Goal: Information Seeking & Learning: Learn about a topic

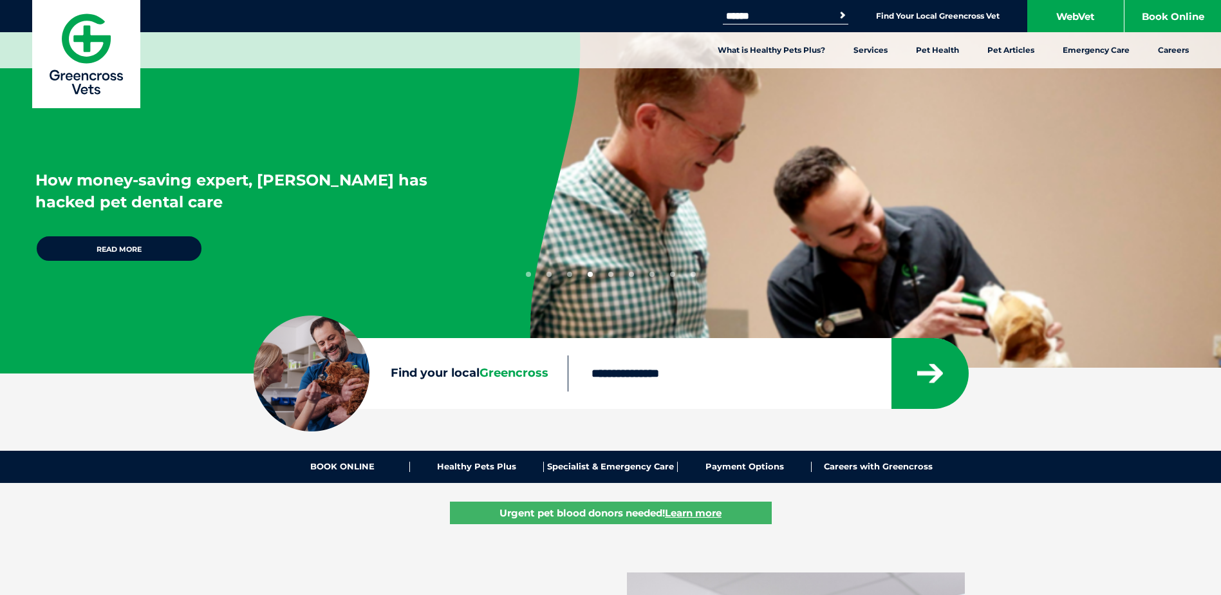
click at [650, 275] on button "7" at bounding box center [652, 274] width 5 height 5
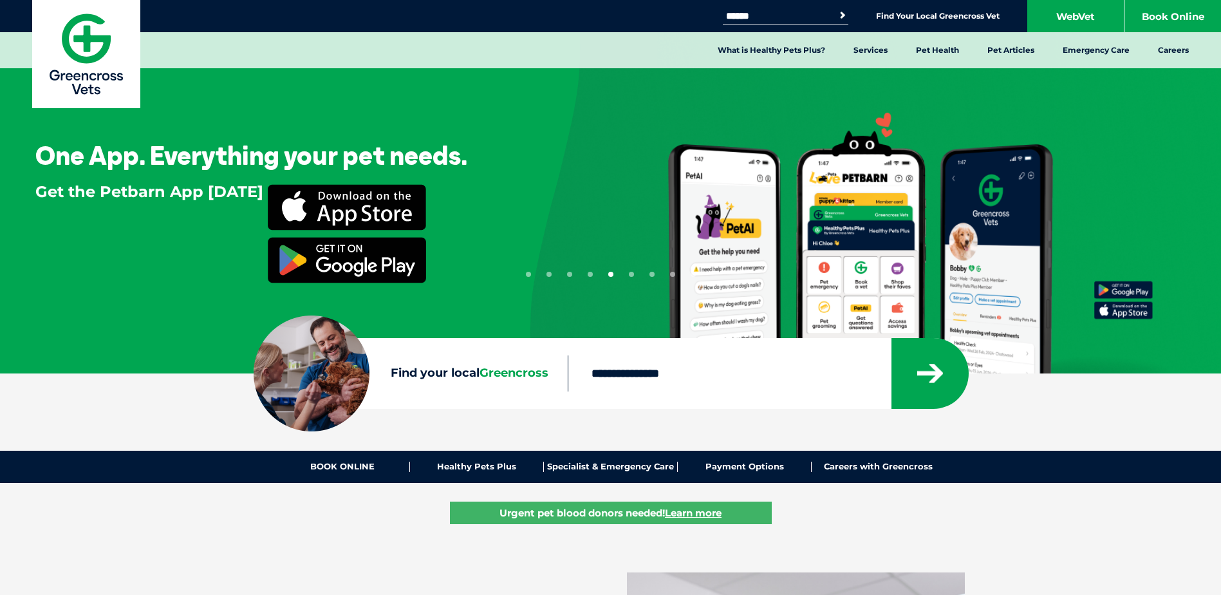
drag, startPoint x: 678, startPoint y: 276, endPoint x: 691, endPoint y: 276, distance: 12.9
click at [679, 276] on ul "1 2 3 4 5 6 7 8 9" at bounding box center [611, 271] width 170 height 10
drag, startPoint x: 704, startPoint y: 275, endPoint x: 693, endPoint y: 272, distance: 11.9
click at [698, 274] on div "One App. Everything your pet needs. Get the Petbarn App [DATE]" at bounding box center [610, 193] width 1221 height 386
drag, startPoint x: 693, startPoint y: 272, endPoint x: 686, endPoint y: 276, distance: 7.5
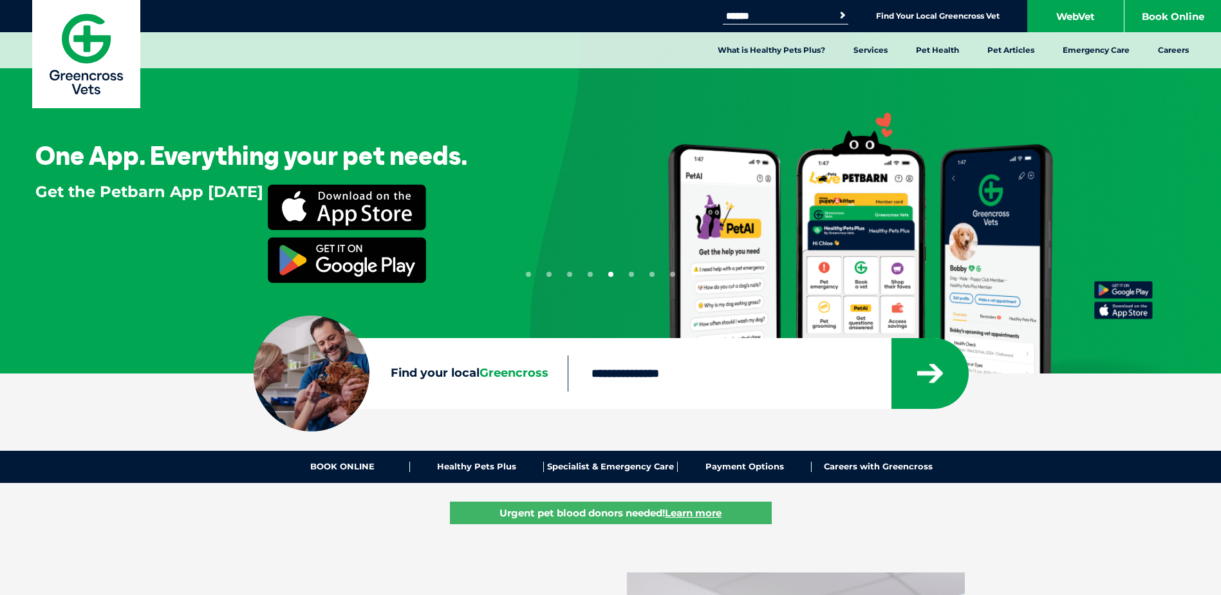
click at [692, 273] on button "9" at bounding box center [693, 274] width 5 height 5
click at [686, 276] on ul "1 2 3 4 5 6 7 8 9" at bounding box center [611, 271] width 170 height 10
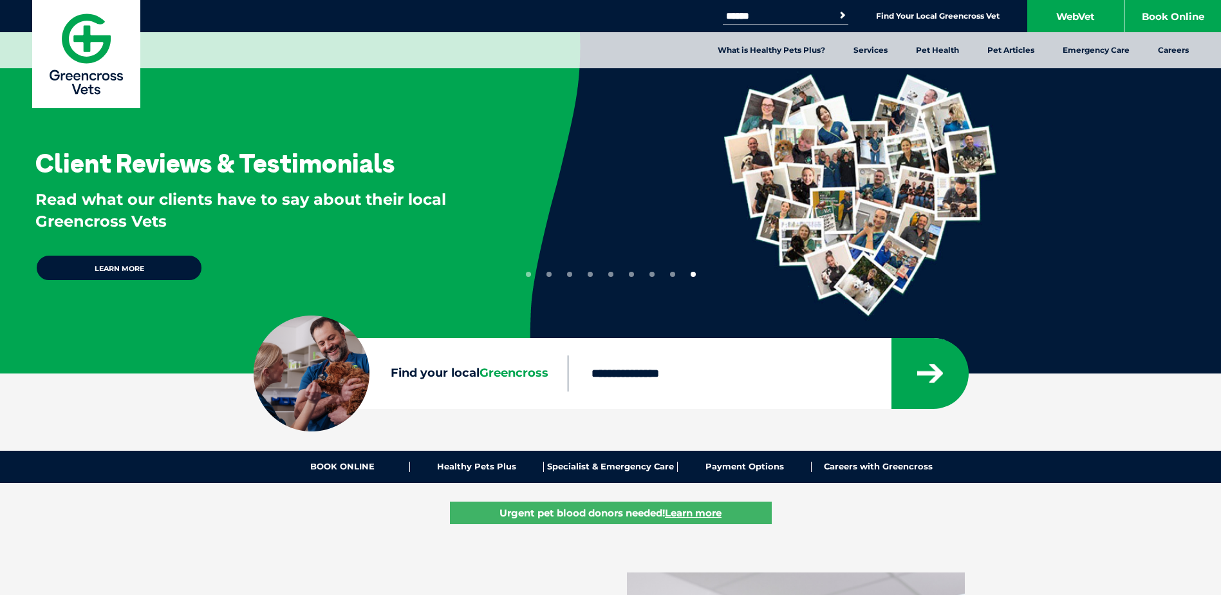
click at [501, 277] on div "Client Reviews & Testimonials Read what our clients have to say about their loc…" at bounding box center [250, 186] width 501 height 373
click at [526, 276] on button "1" at bounding box center [528, 274] width 5 height 5
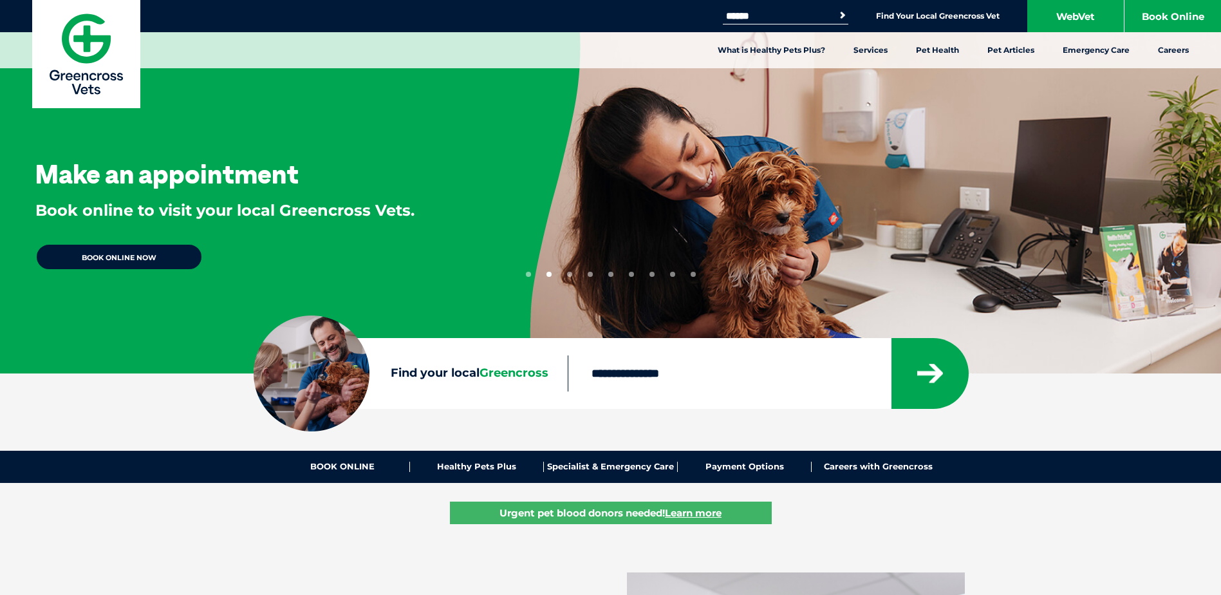
drag, startPoint x: 764, startPoint y: 185, endPoint x: 480, endPoint y: 212, distance: 285.2
click at [482, 212] on div "Make an appointment Book online to visit your local Greencross Vets. BOOK ONLIN…" at bounding box center [610, 193] width 1221 height 386
drag, startPoint x: 736, startPoint y: 192, endPoint x: 1072, endPoint y: 239, distance: 339.3
click at [1051, 236] on div "Make an appointment Book online to visit your local Greencross Vets. BOOK ONLIN…" at bounding box center [610, 193] width 1221 height 386
drag, startPoint x: 711, startPoint y: 206, endPoint x: 550, endPoint y: 191, distance: 162.3
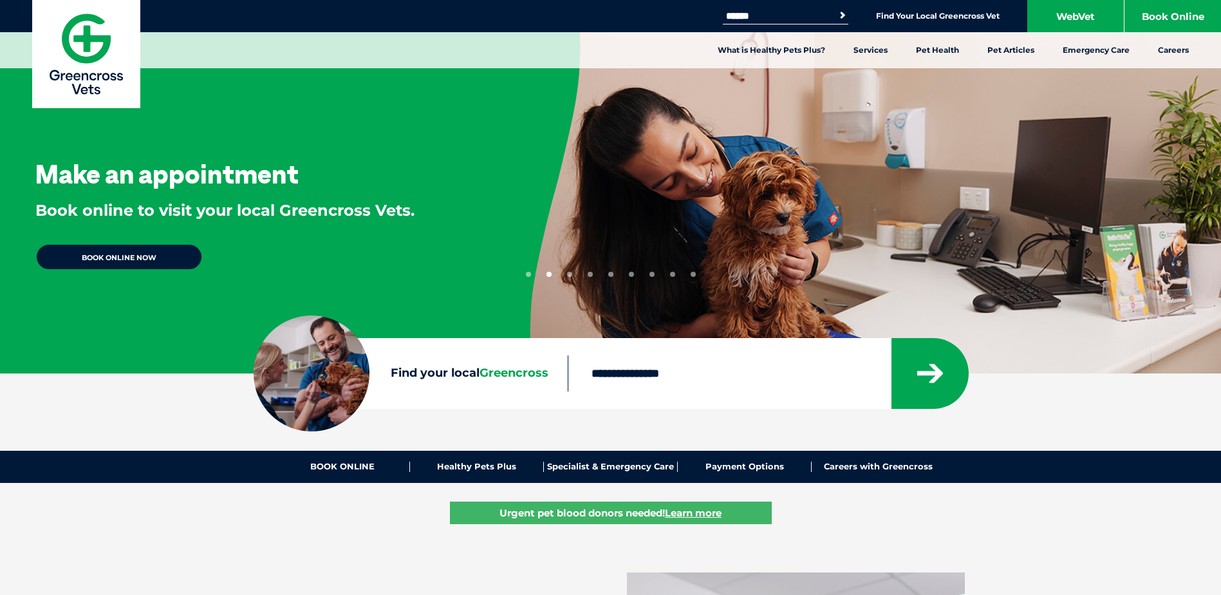
click at [675, 202] on div "Healthy Pets Plus Pet wellness plans for each life stage *T&Cs apply. Learn mor…" at bounding box center [610, 186] width 1221 height 373
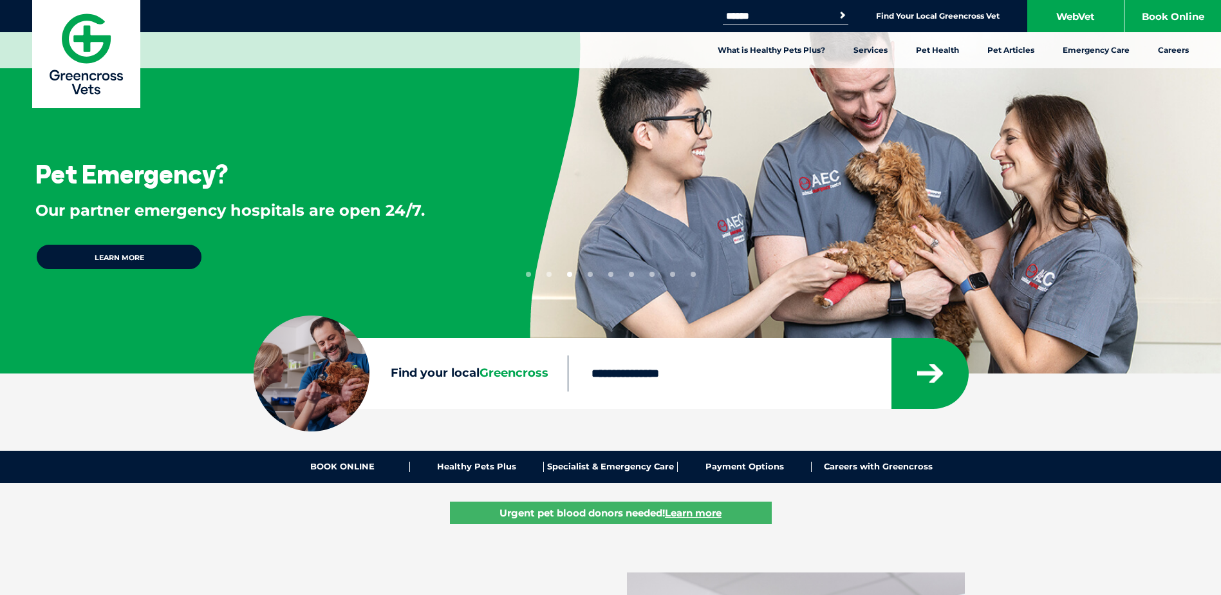
click at [530, 273] on button "1" at bounding box center [528, 274] width 5 height 5
click at [530, 274] on button "1" at bounding box center [528, 274] width 5 height 5
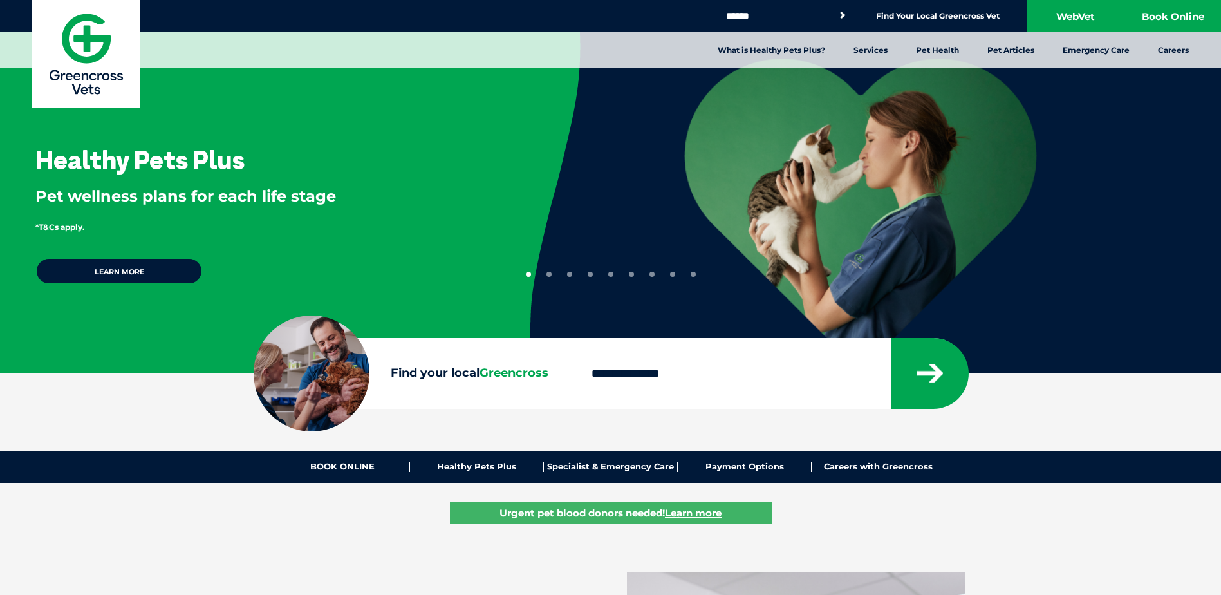
drag, startPoint x: 825, startPoint y: 182, endPoint x: 859, endPoint y: 165, distance: 38.0
click at [865, 250] on div "Healthy Pets Plus Pet wellness plans for each life stage *T&Cs apply. Learn more" at bounding box center [610, 193] width 1221 height 386
drag, startPoint x: 858, startPoint y: 159, endPoint x: 880, endPoint y: 165, distance: 22.8
click at [884, 169] on div "Healthy Pets Plus Pet wellness plans for each life stage *T&Cs apply. Learn more" at bounding box center [610, 193] width 1221 height 386
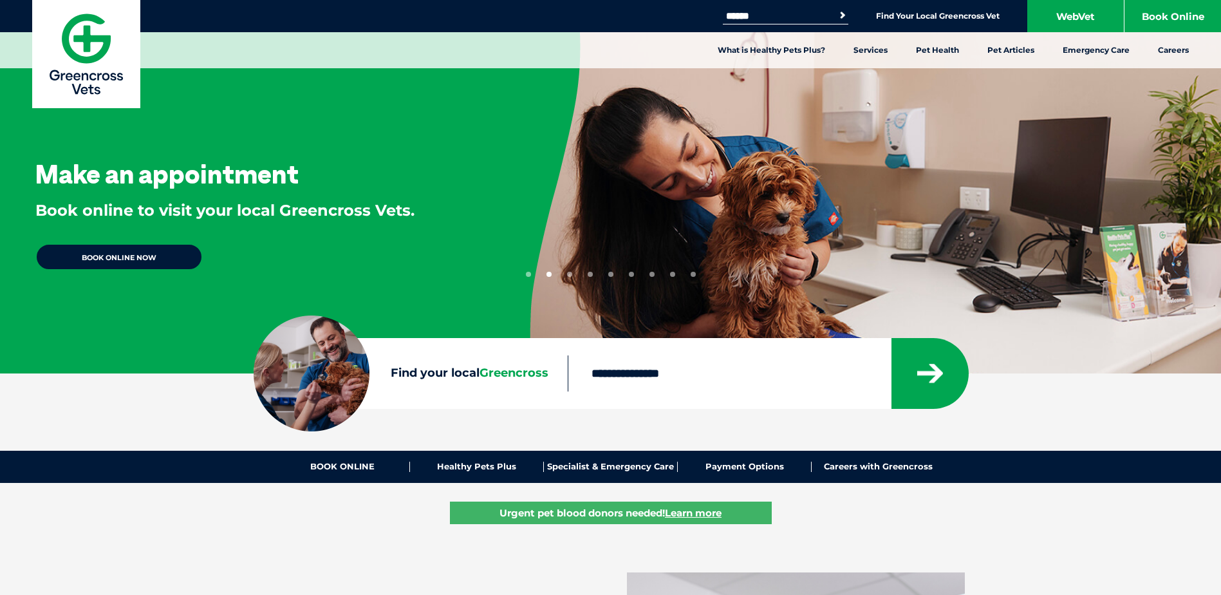
drag, startPoint x: 845, startPoint y: 136, endPoint x: 719, endPoint y: 153, distance: 126.6
click at [776, 138] on div "Make an appointment Book online to visit your local Greencross Vets. BOOK ONLIN…" at bounding box center [610, 193] width 1221 height 386
click at [501, 275] on div "Make an appointment Book online to visit your local Greencross Vets. BOOK ONLIN…" at bounding box center [250, 186] width 501 height 373
click at [528, 276] on button "1" at bounding box center [528, 274] width 5 height 5
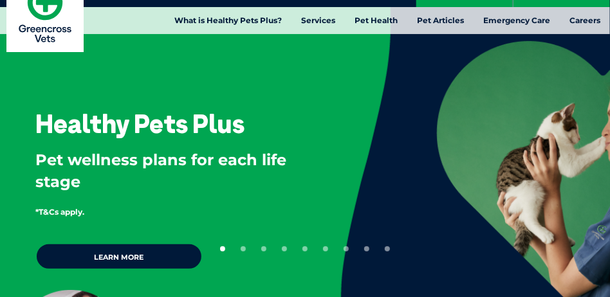
scroll to position [129, 0]
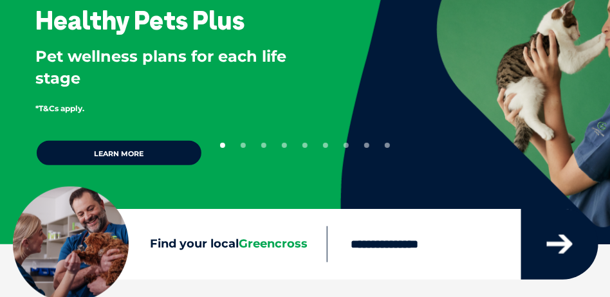
drag, startPoint x: 475, startPoint y: 108, endPoint x: 554, endPoint y: 104, distance: 79.3
click at [552, 105] on div "Healthy Pets Plus Pet wellness plans for each life stage *T&Cs apply. Learn more" at bounding box center [305, 64] width 611 height 386
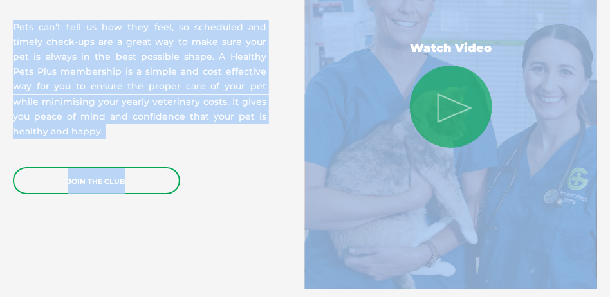
drag, startPoint x: 559, startPoint y: 102, endPoint x: 539, endPoint y: 102, distance: 20.0
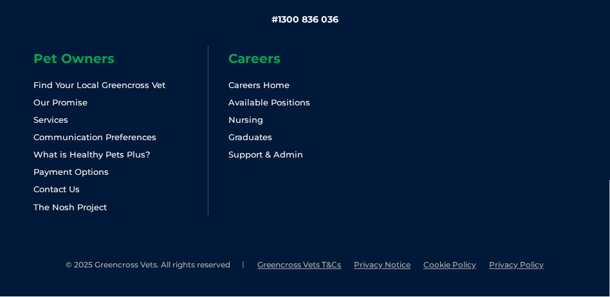
click at [604, 259] on div "# 1300 836 036 Pet Owners Find Your Local Greencross Vet Our Promise Services C…" at bounding box center [305, 55] width 610 height 411
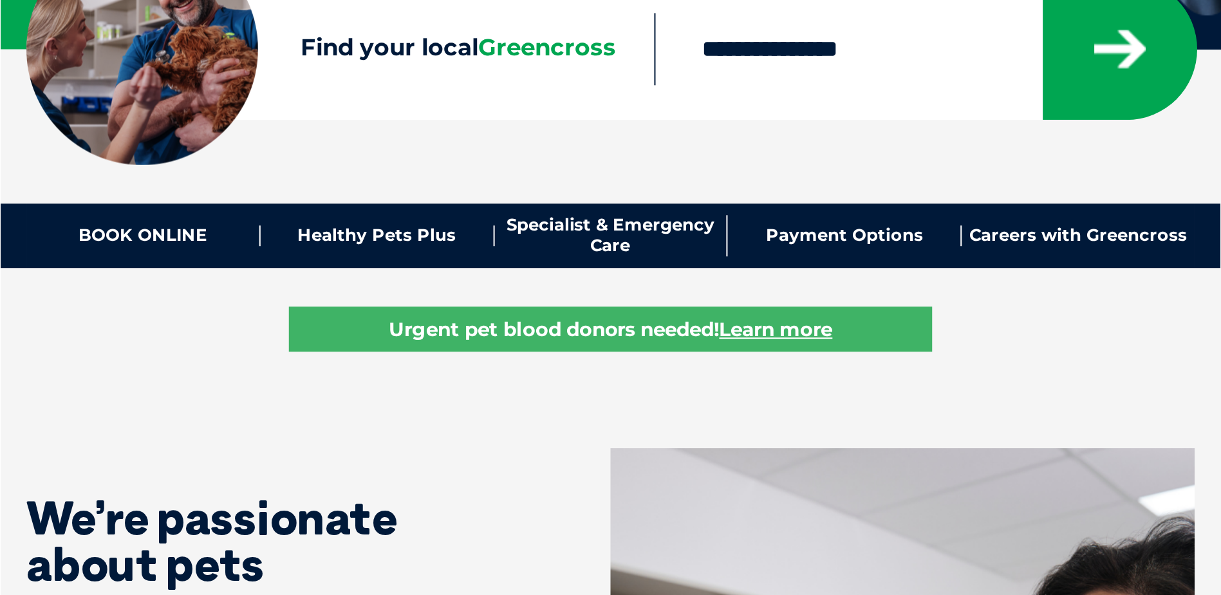
scroll to position [0, 0]
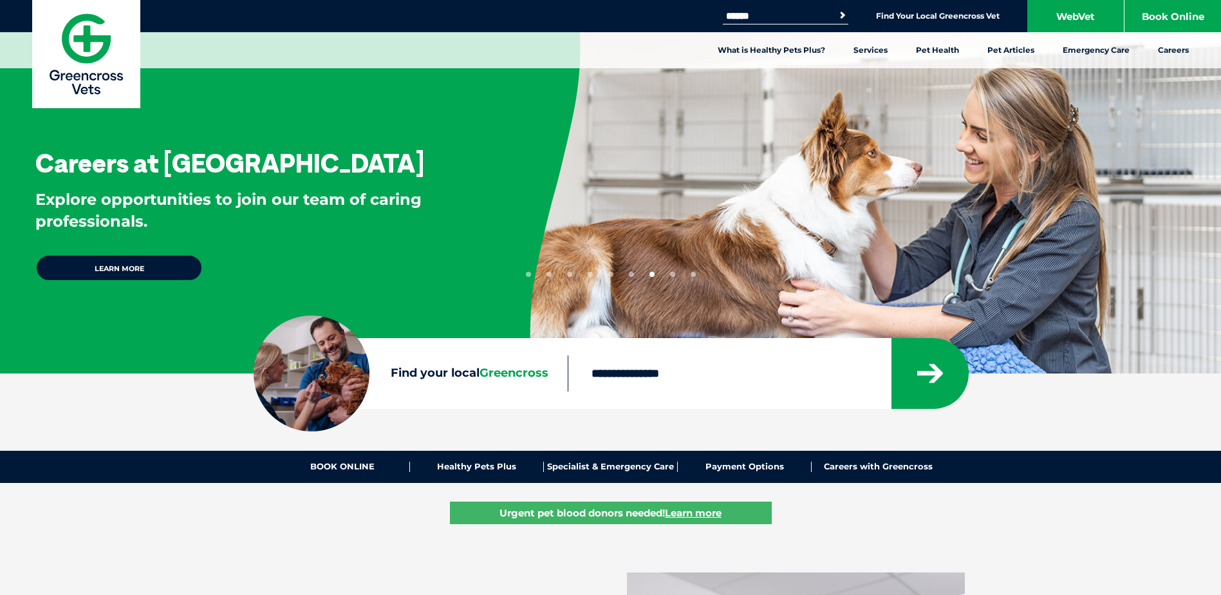
click at [406, 211] on p "Explore opportunities to join our team of caring professionals." at bounding box center [261, 210] width 453 height 43
click at [426, 259] on div "Careers at Greencross Vets Explore opportunities to join our team of caring pro…" at bounding box center [250, 186] width 501 height 373
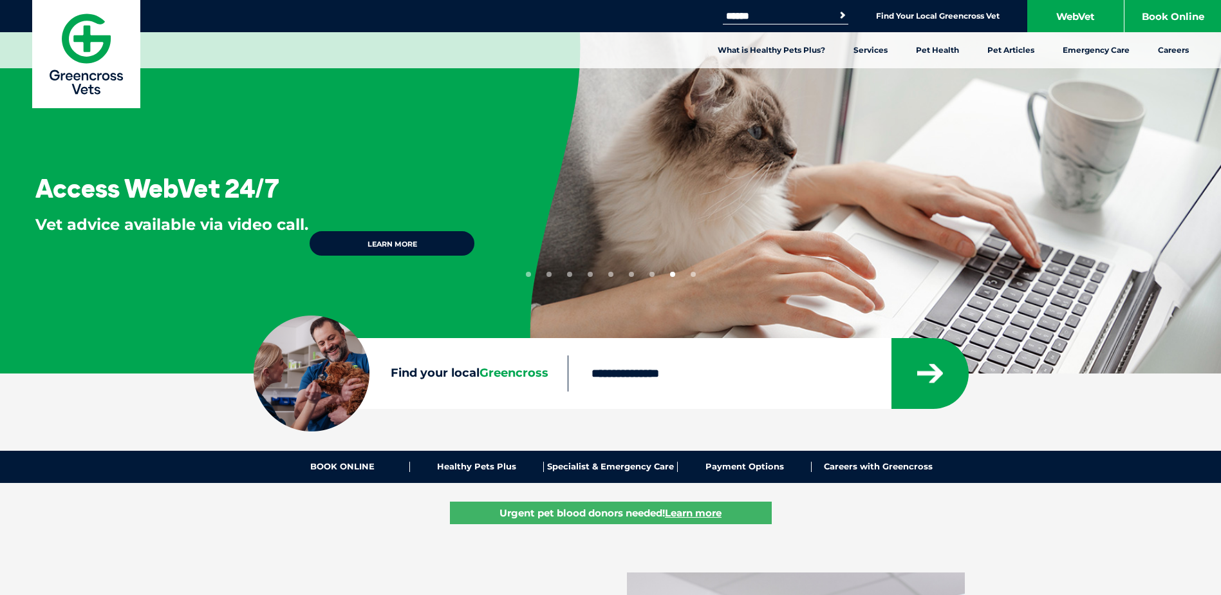
click at [453, 115] on div "Access WebVet 24/7 Vet advice available via video call. Learn more" at bounding box center [250, 186] width 501 height 373
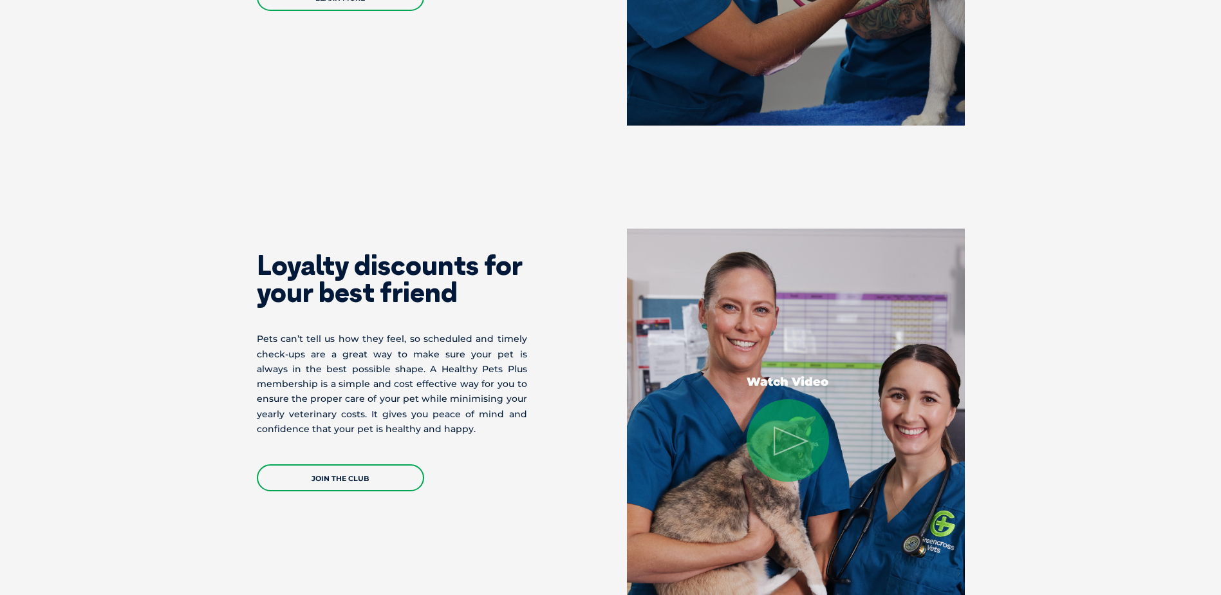
scroll to position [2286, 0]
